Goal: Check status: Check status

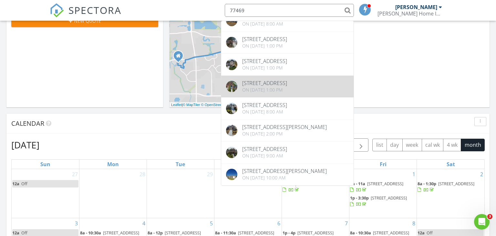
scroll to position [171, 0]
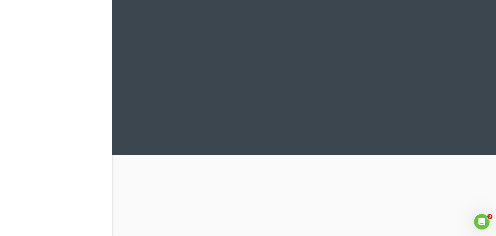
click at [400, 129] on div at bounding box center [304, 77] width 384 height 155
click at [373, 95] on div at bounding box center [304, 77] width 384 height 155
click at [316, 214] on div at bounding box center [304, 118] width 384 height 236
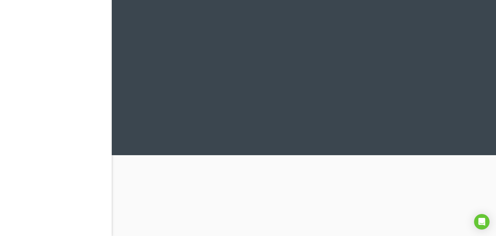
click at [418, 133] on div at bounding box center [304, 77] width 384 height 155
